Goal: Obtain resource: Download file/media

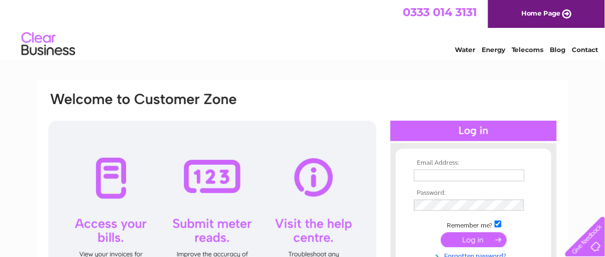
type input "greg.iszatt@flameout-international.com"
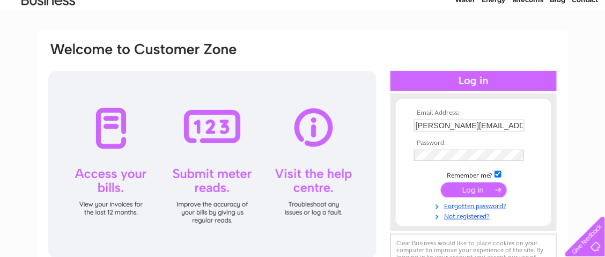
scroll to position [71, 0]
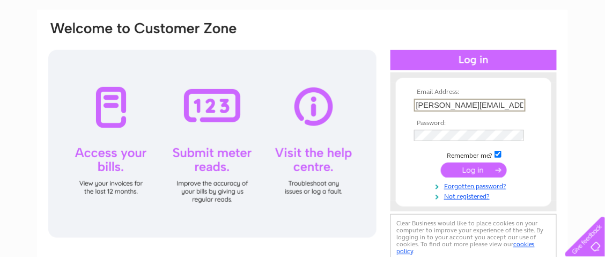
click at [510, 103] on input "greg.iszatt@flameout-international.com" at bounding box center [470, 105] width 112 height 13
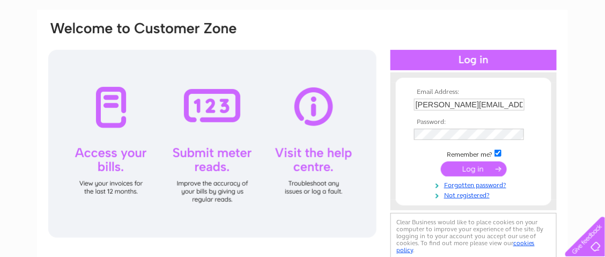
click at [450, 172] on input "submit" at bounding box center [474, 168] width 66 height 15
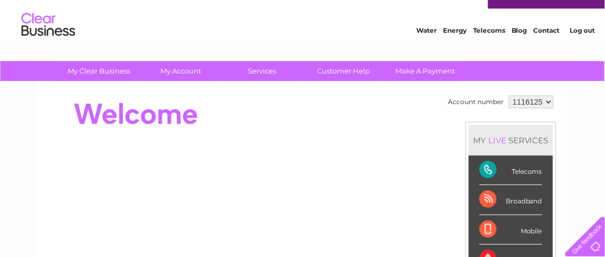
scroll to position [17, 0]
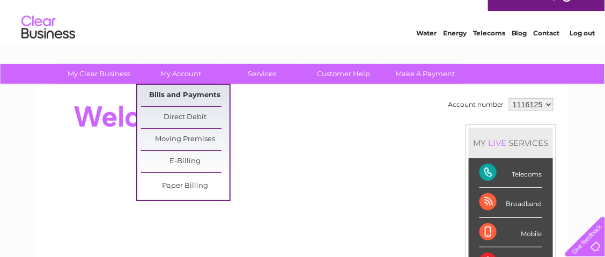
click at [177, 93] on link "Bills and Payments" at bounding box center [185, 95] width 88 height 21
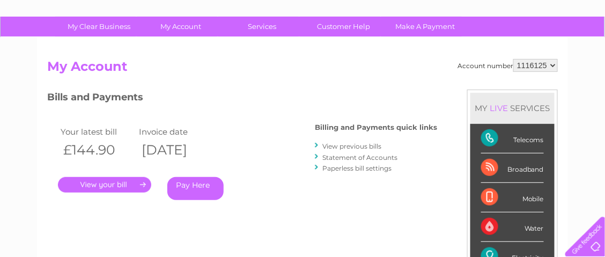
scroll to position [71, 0]
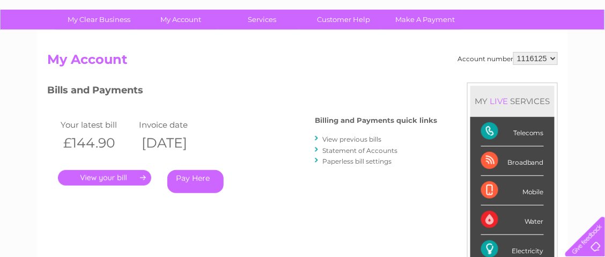
click at [114, 176] on link "." at bounding box center [104, 178] width 93 height 16
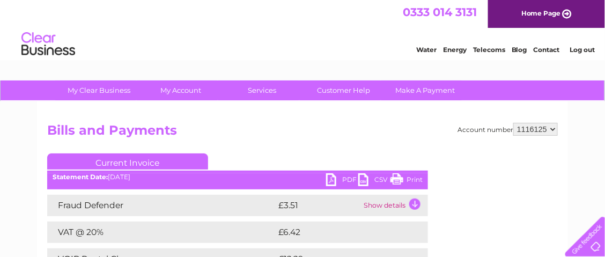
scroll to position [49, 0]
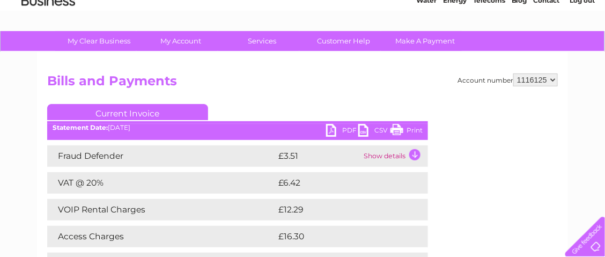
click at [330, 131] on link "PDF" at bounding box center [342, 132] width 32 height 16
